Goal: Book appointment/travel/reservation

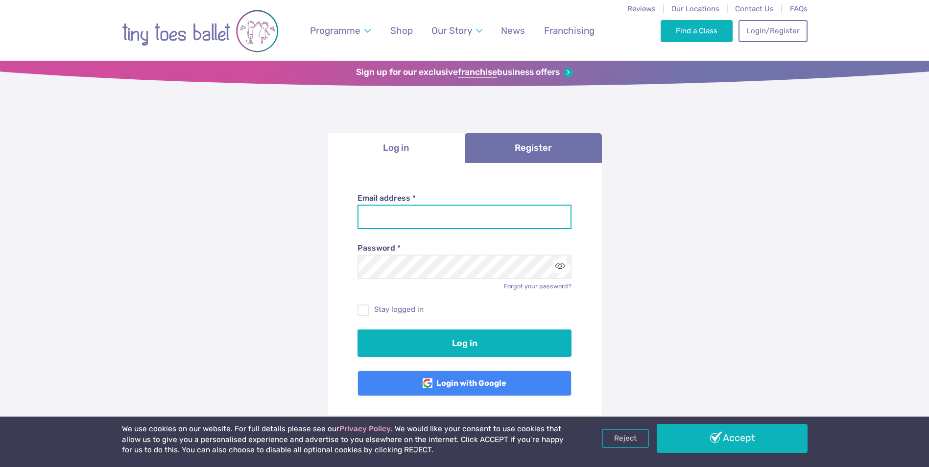
click at [401, 218] on input "Email address *" at bounding box center [465, 217] width 214 height 24
type input "**********"
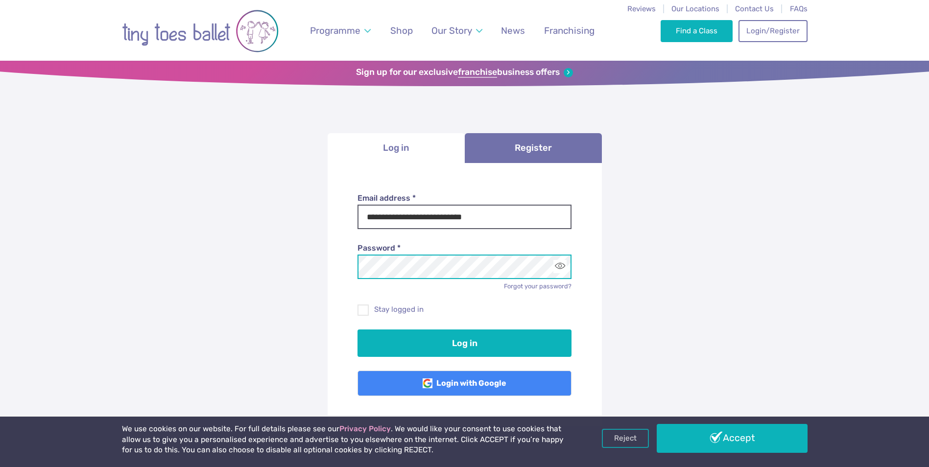
click at [358, 330] on button "Log in" at bounding box center [465, 343] width 214 height 27
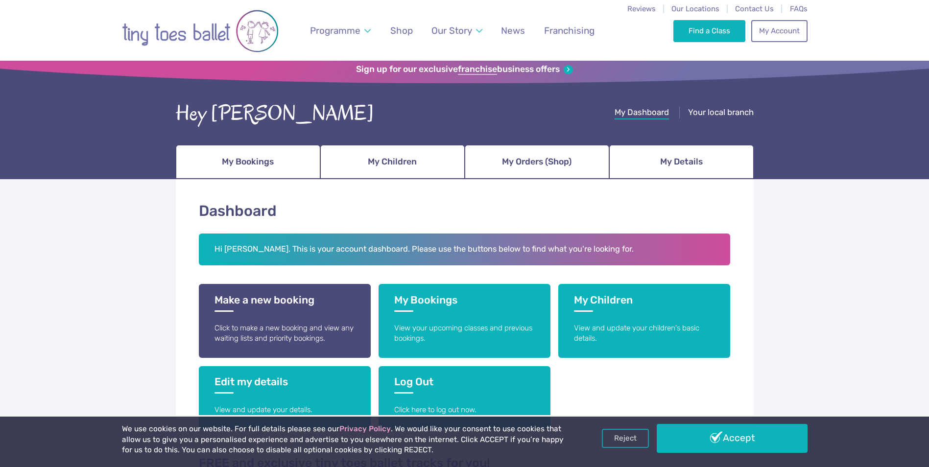
scroll to position [98, 0]
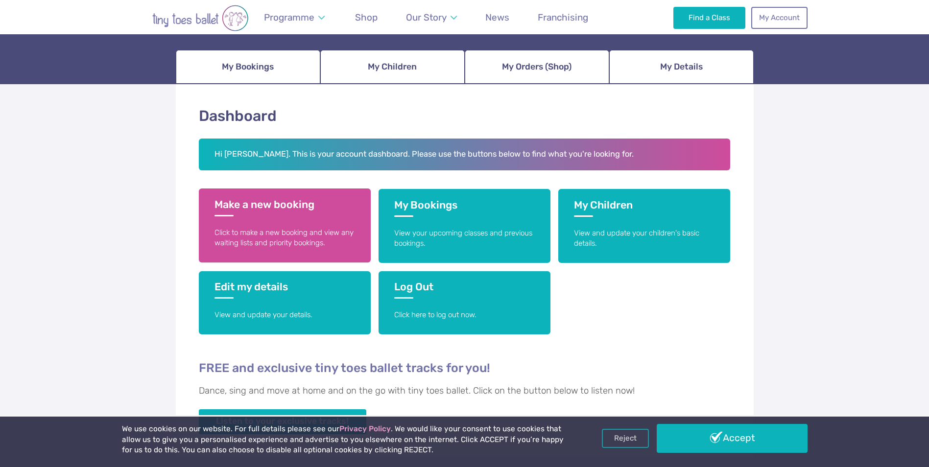
click at [303, 218] on link "Make a new booking Click to make a new booking and view any waiting lists and p…" at bounding box center [285, 226] width 172 height 74
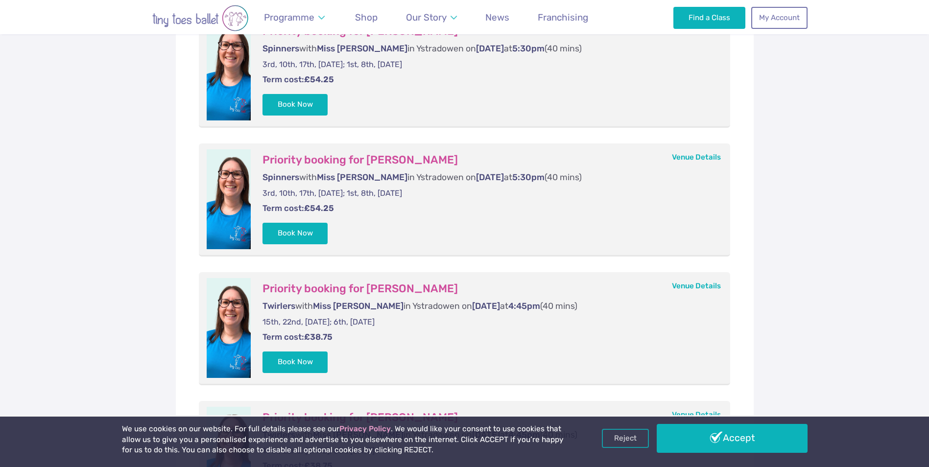
scroll to position [245, 0]
